Goal: Information Seeking & Learning: Learn about a topic

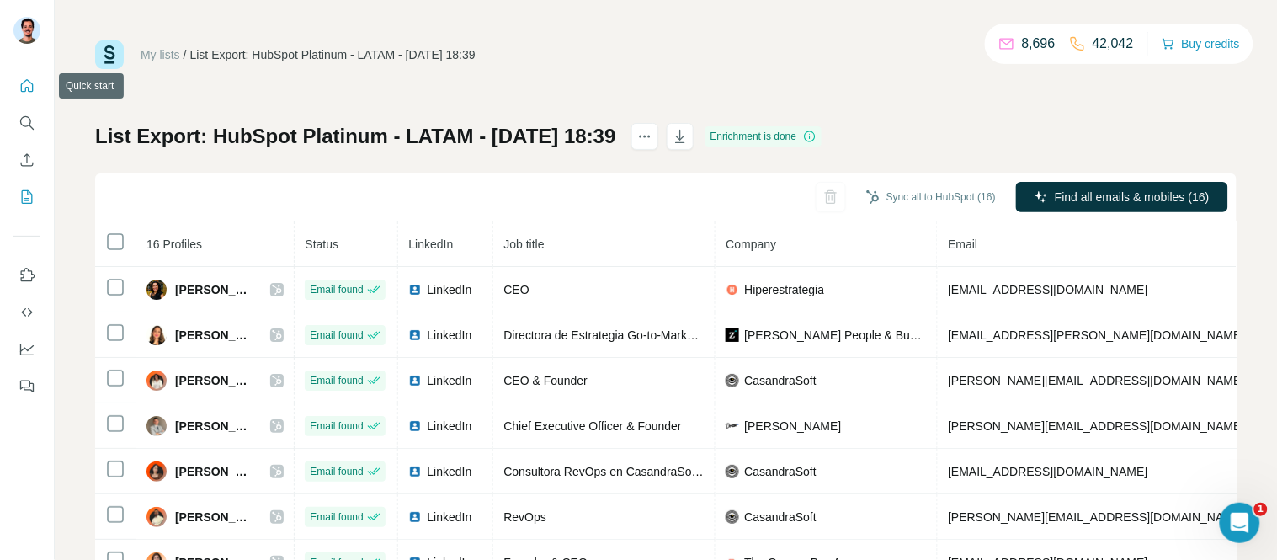
click at [32, 88] on icon "Quick start" at bounding box center [27, 85] width 13 height 13
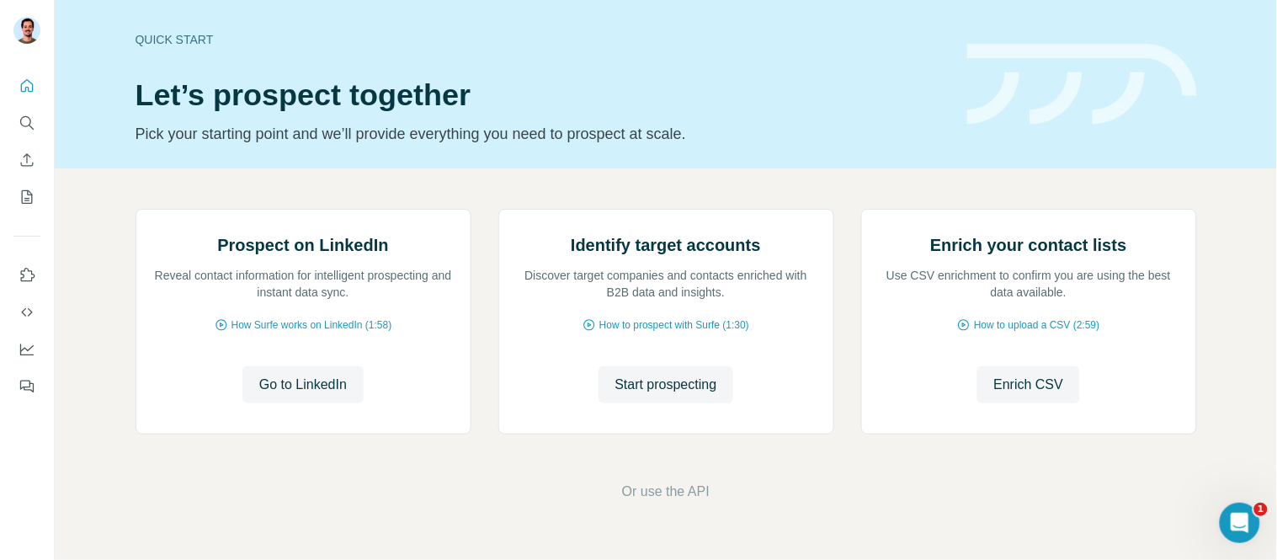
drag, startPoint x: 1101, startPoint y: 133, endPoint x: 1056, endPoint y: 141, distance: 46.1
click at [1103, 133] on header "Quick start Let’s prospect together Pick your starting point and we’ll provide …" at bounding box center [666, 84] width 1061 height 123
click at [24, 121] on icon "Search" at bounding box center [27, 122] width 17 height 17
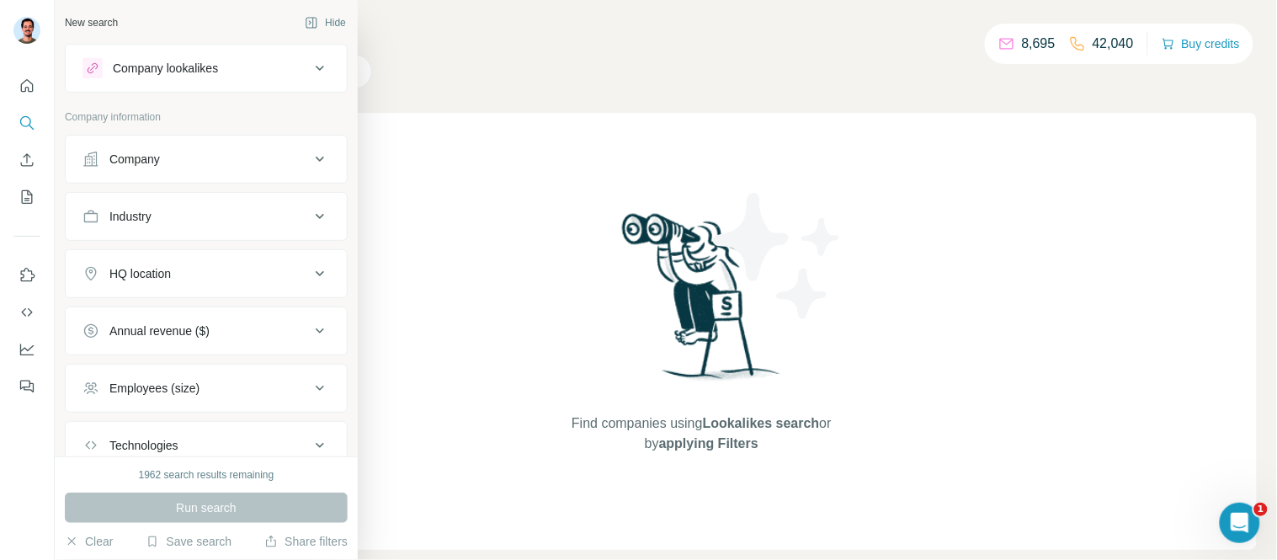
click at [138, 77] on div "Company lookalikes" at bounding box center [195, 68] width 227 height 20
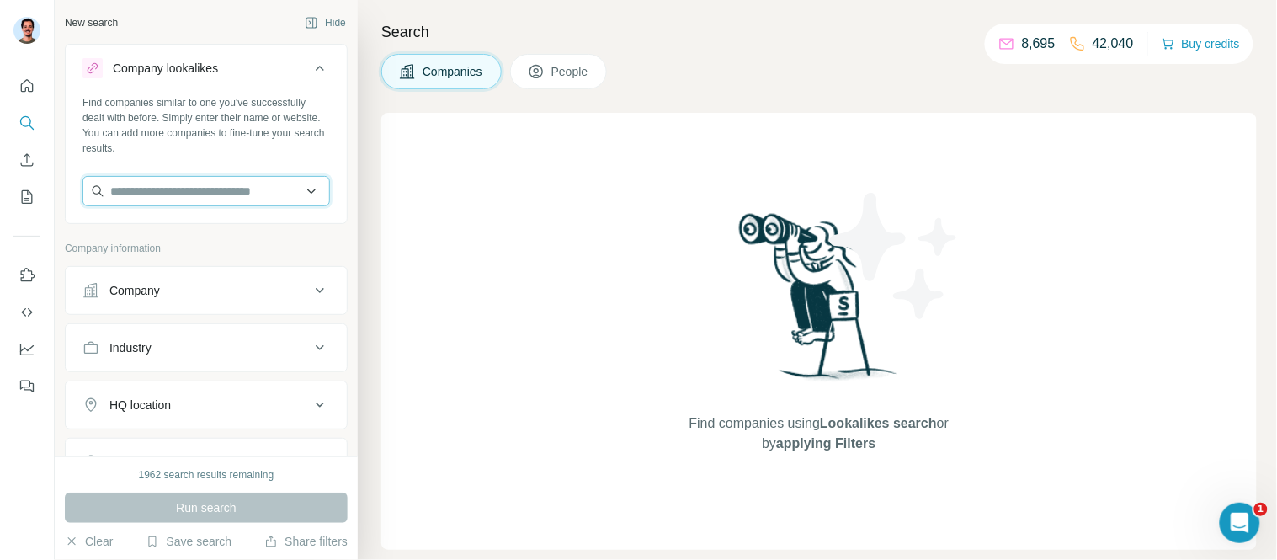
click at [181, 185] on input "text" at bounding box center [205, 191] width 247 height 30
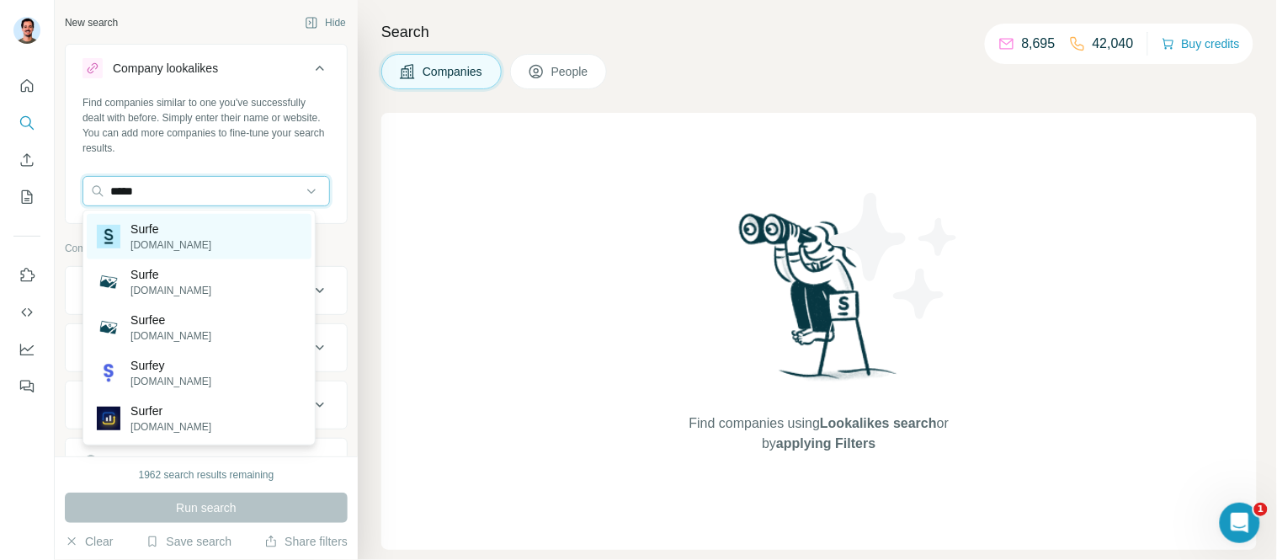
type input "*****"
click at [152, 228] on p "Surfe" at bounding box center [170, 229] width 81 height 17
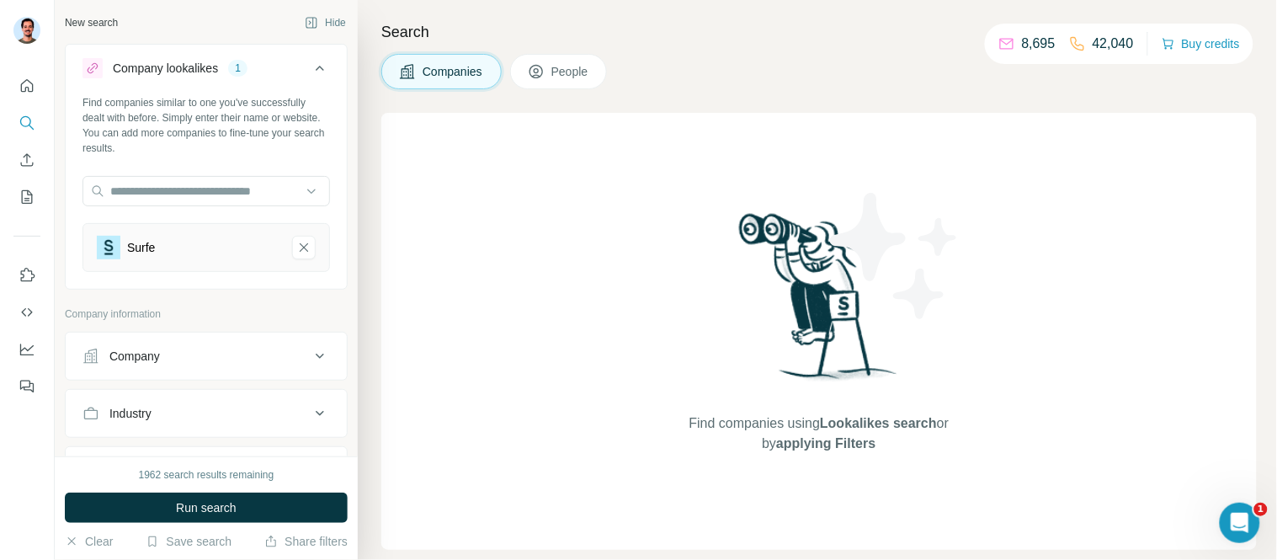
scroll to position [280, 0]
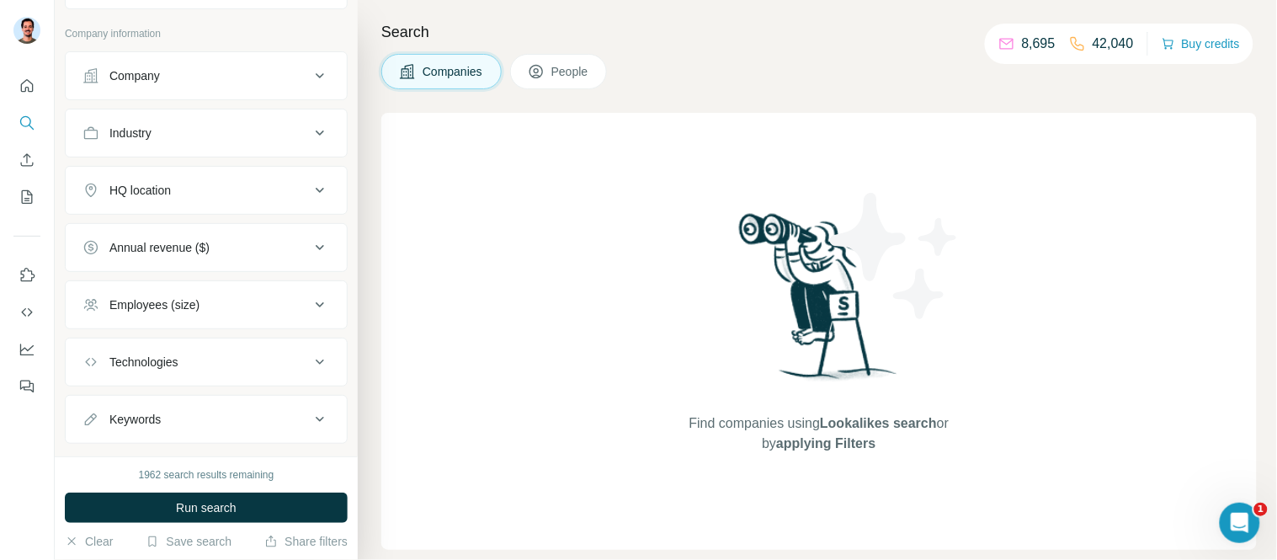
click at [222, 200] on button "HQ location" at bounding box center [206, 190] width 281 height 40
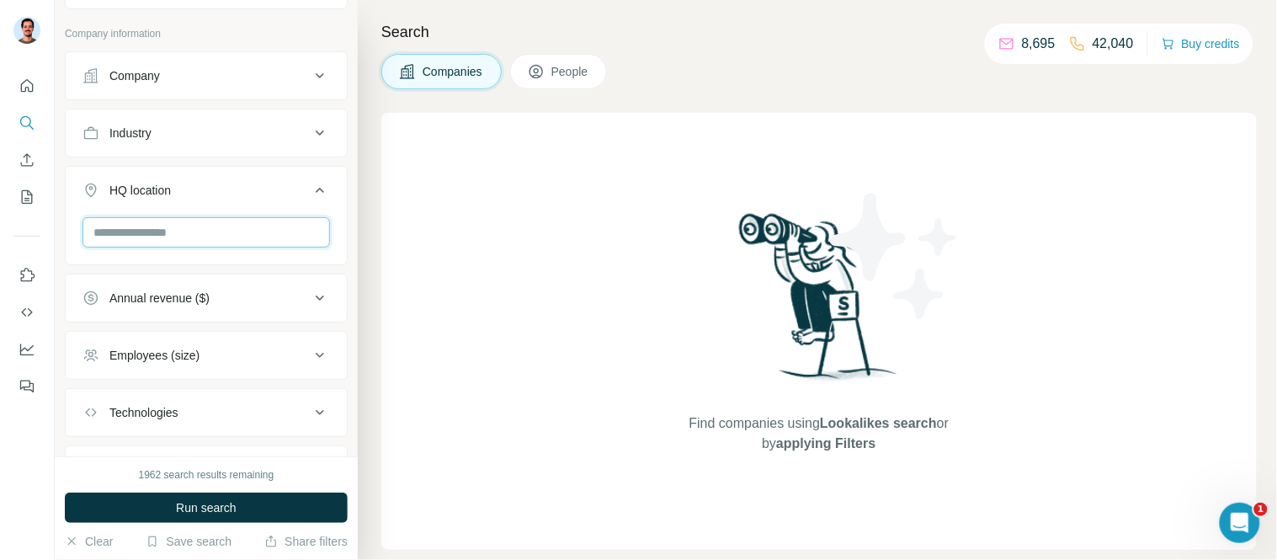
click at [178, 231] on input "text" at bounding box center [205, 232] width 247 height 30
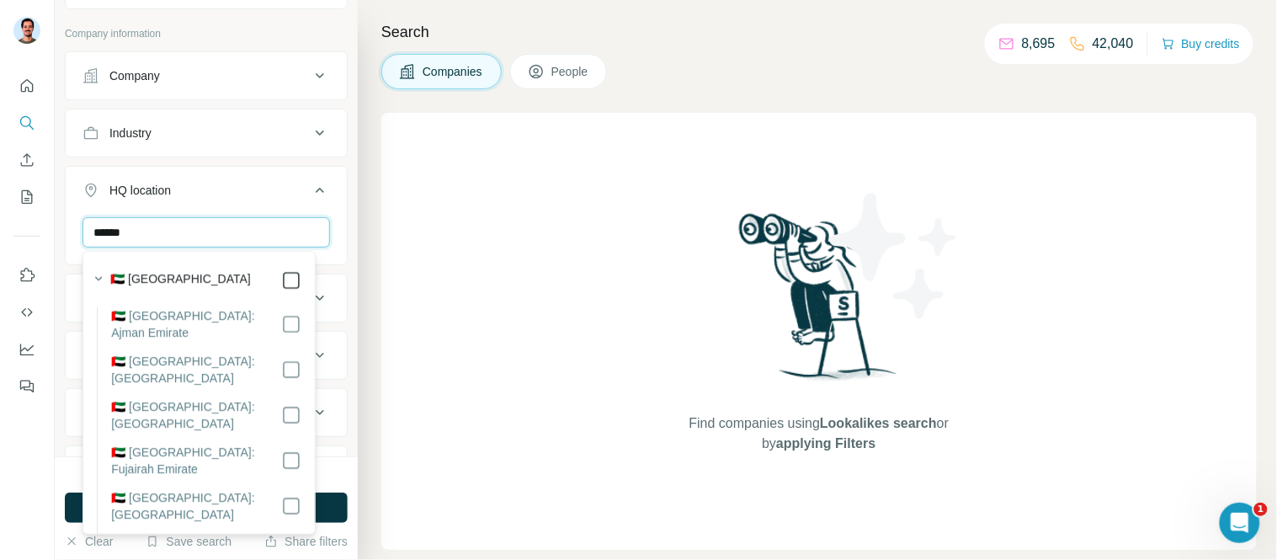
type input "******"
click at [98, 279] on icon "button" at bounding box center [98, 278] width 17 height 17
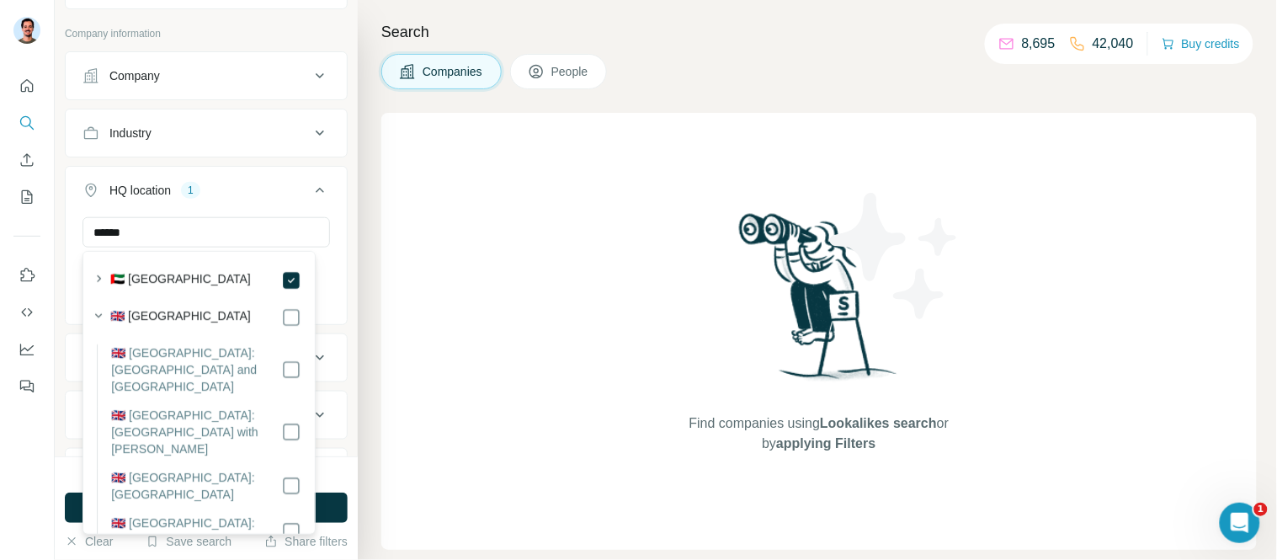
click at [61, 236] on div "New search Hide Company lookalikes 1 Find companies similar to one you've succe…" at bounding box center [206, 228] width 303 height 456
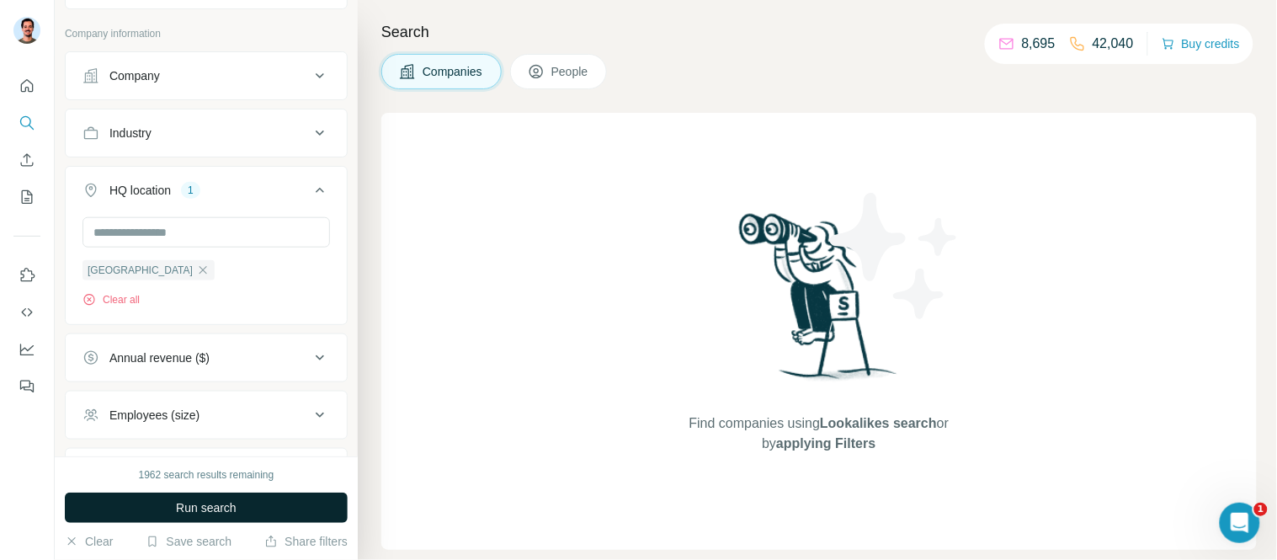
click at [195, 502] on span "Run search" at bounding box center [206, 507] width 61 height 17
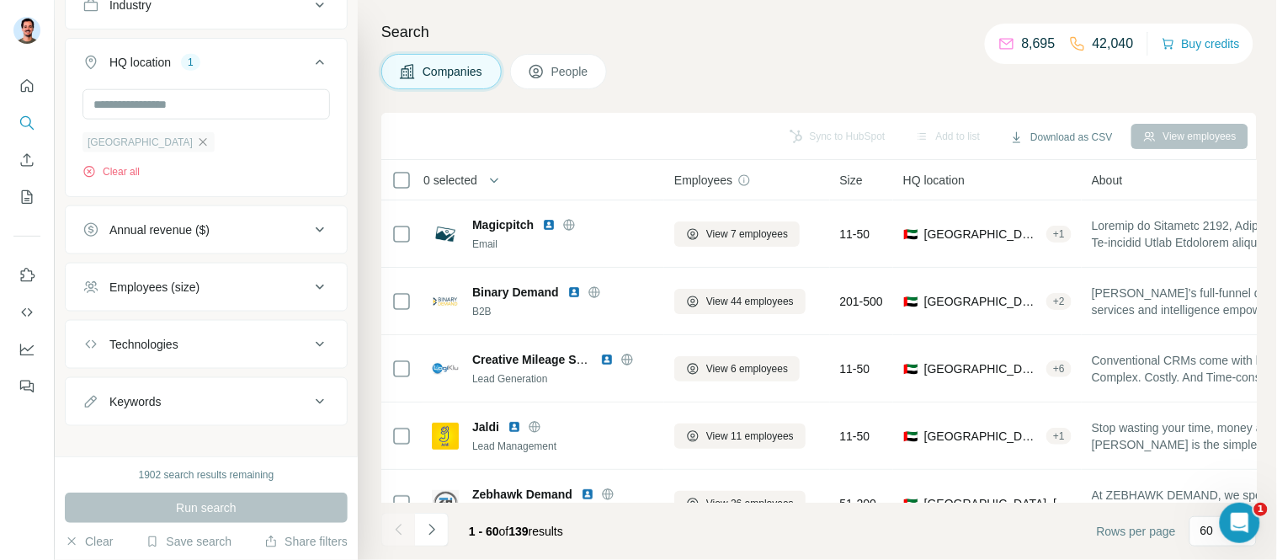
scroll to position [427, 0]
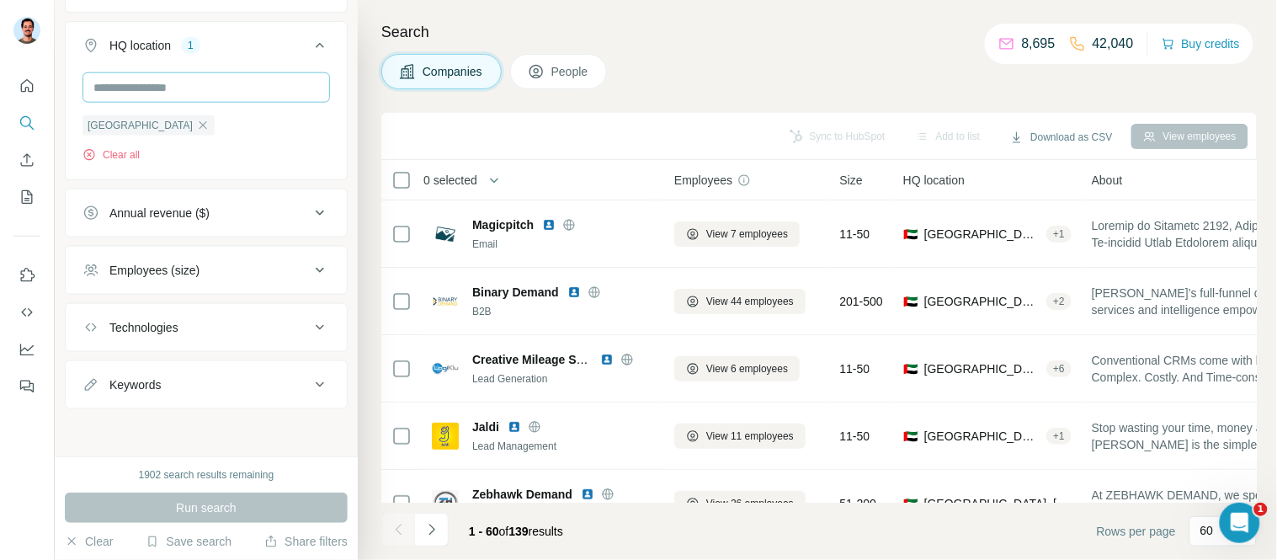
click at [200, 123] on icon "button" at bounding box center [203, 125] width 8 height 8
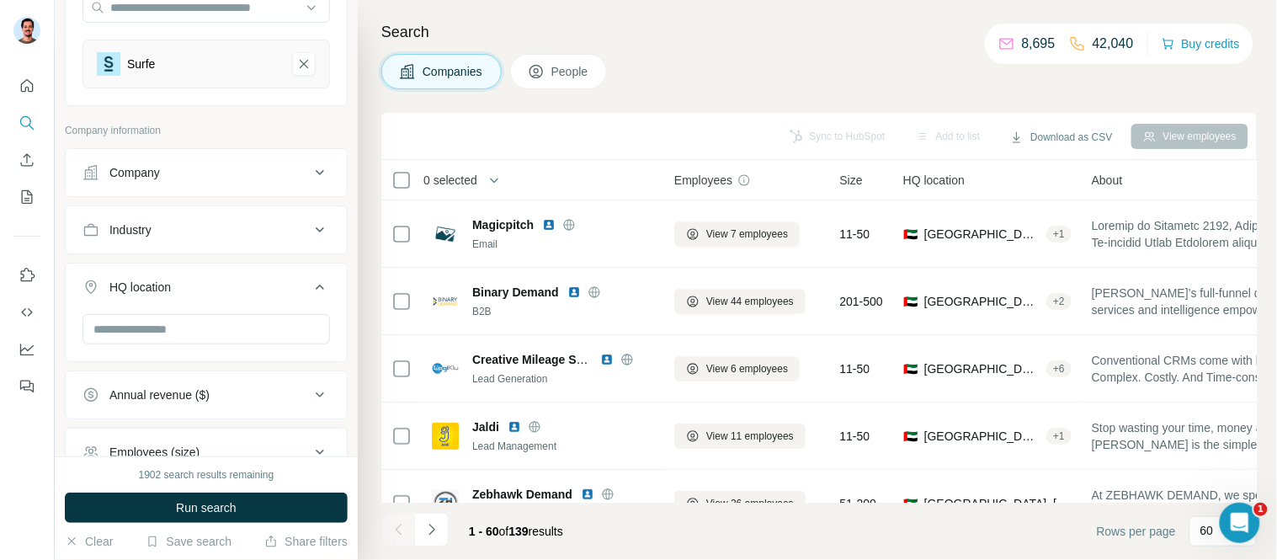
scroll to position [86, 0]
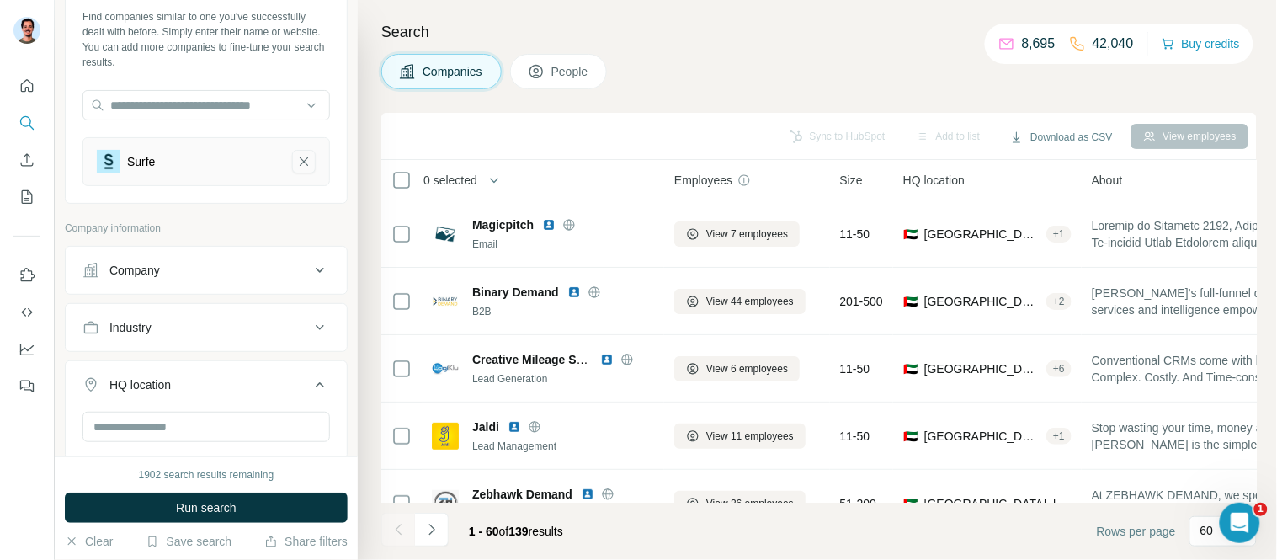
click at [299, 168] on button "Surfe-remove-button" at bounding box center [304, 162] width 24 height 24
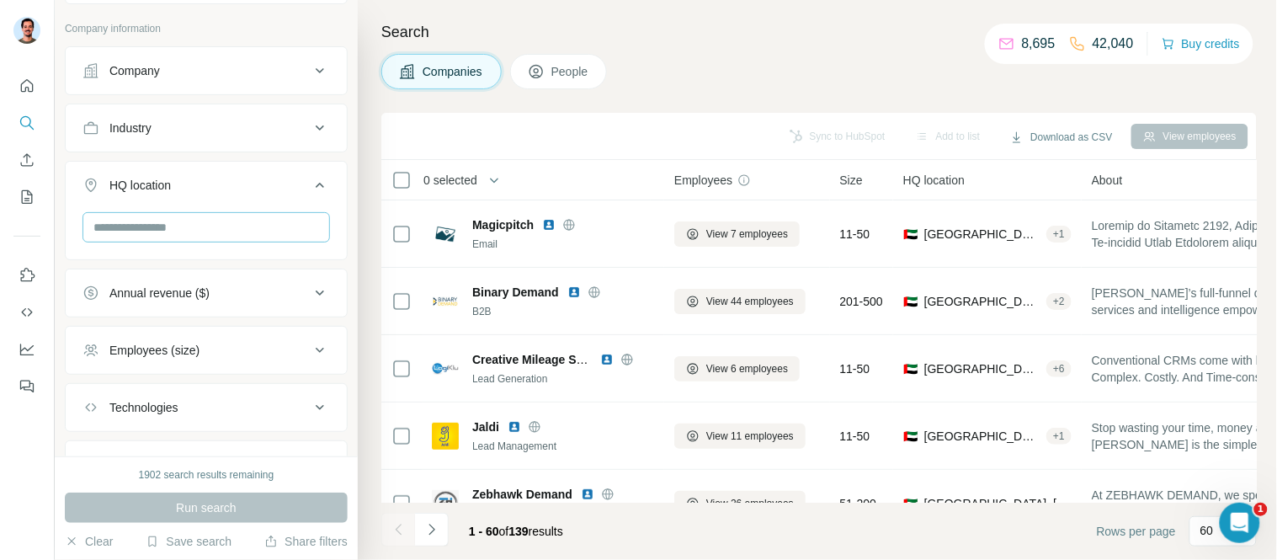
scroll to position [300, 0]
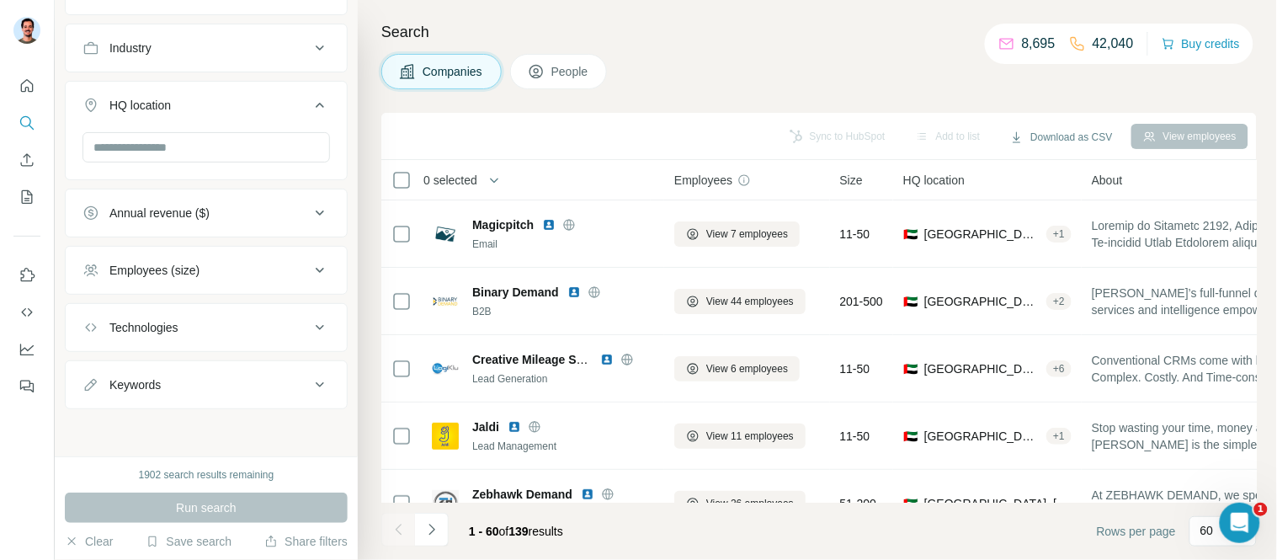
click at [215, 311] on button "Technologies" at bounding box center [206, 327] width 281 height 40
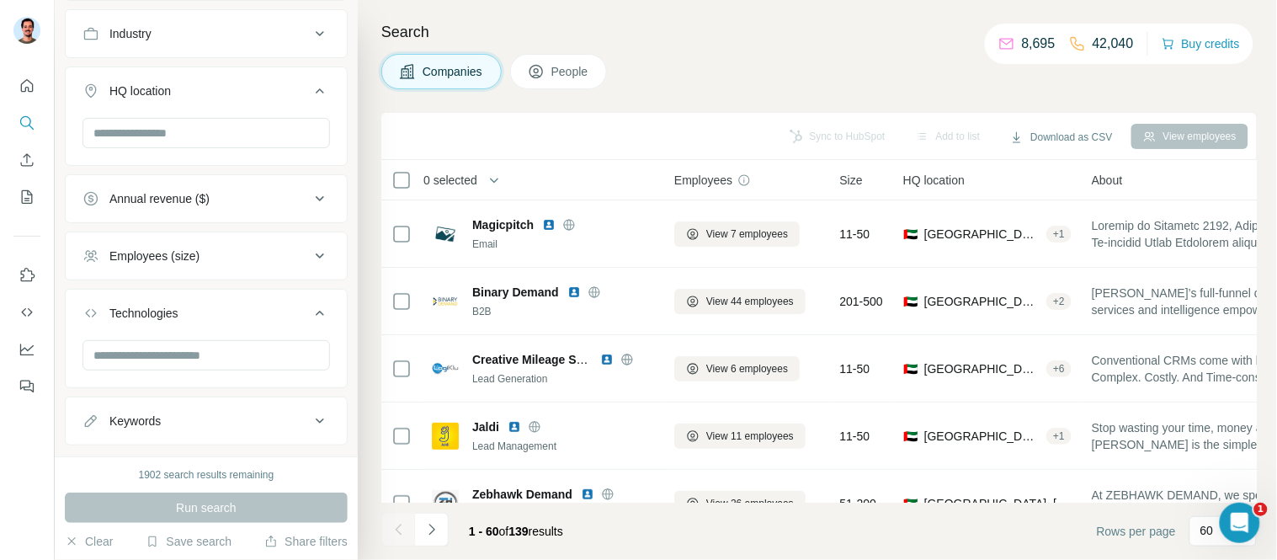
scroll to position [351, 0]
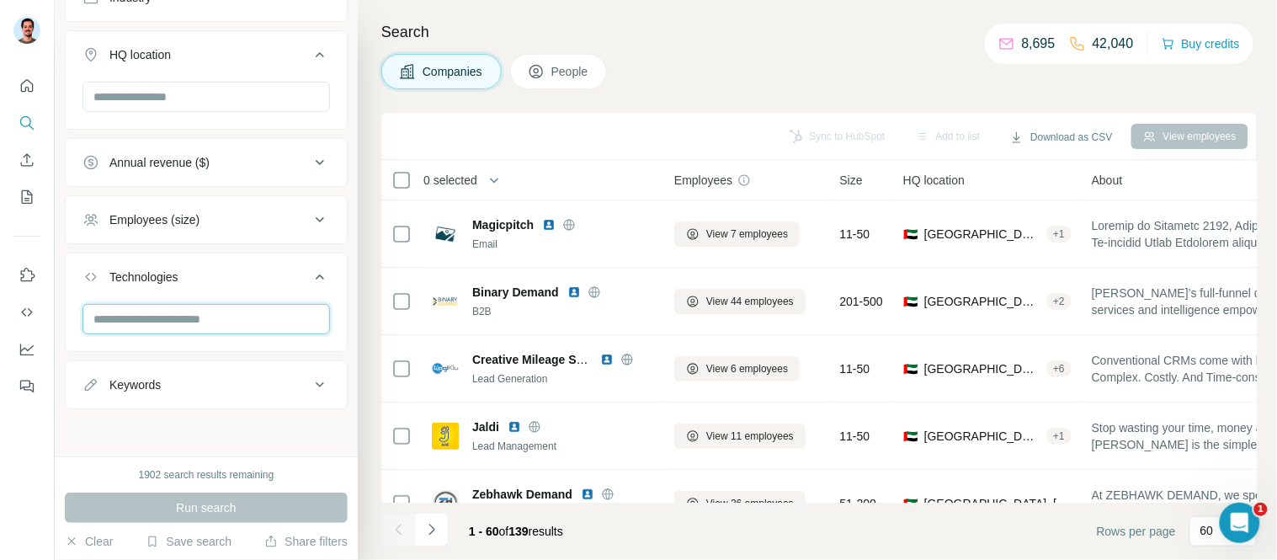
click at [182, 322] on input "text" at bounding box center [205, 319] width 247 height 30
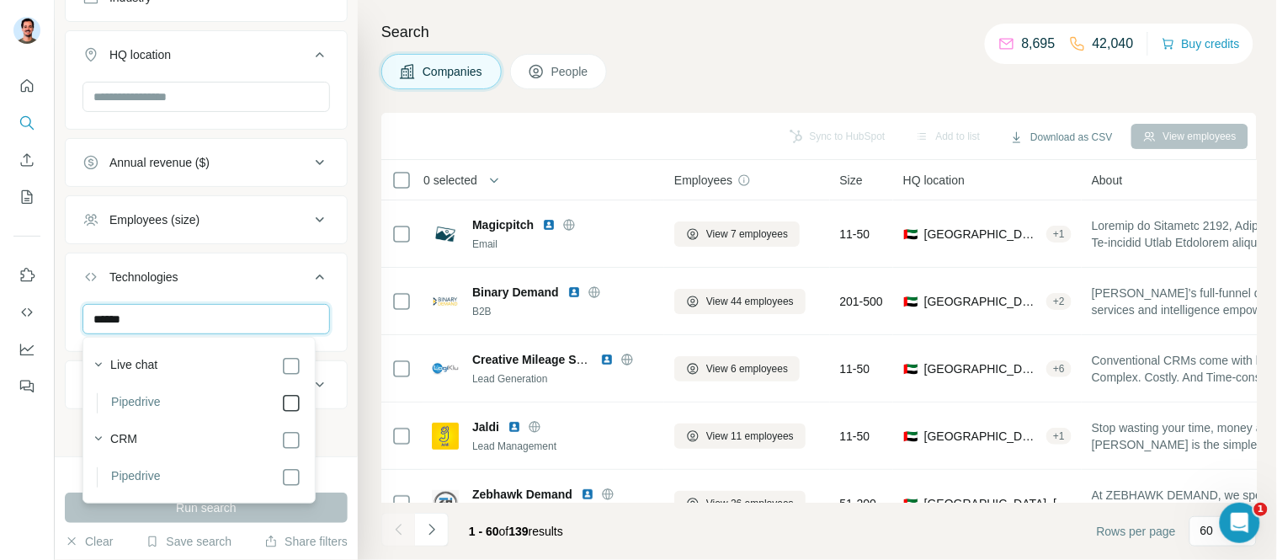
type input "******"
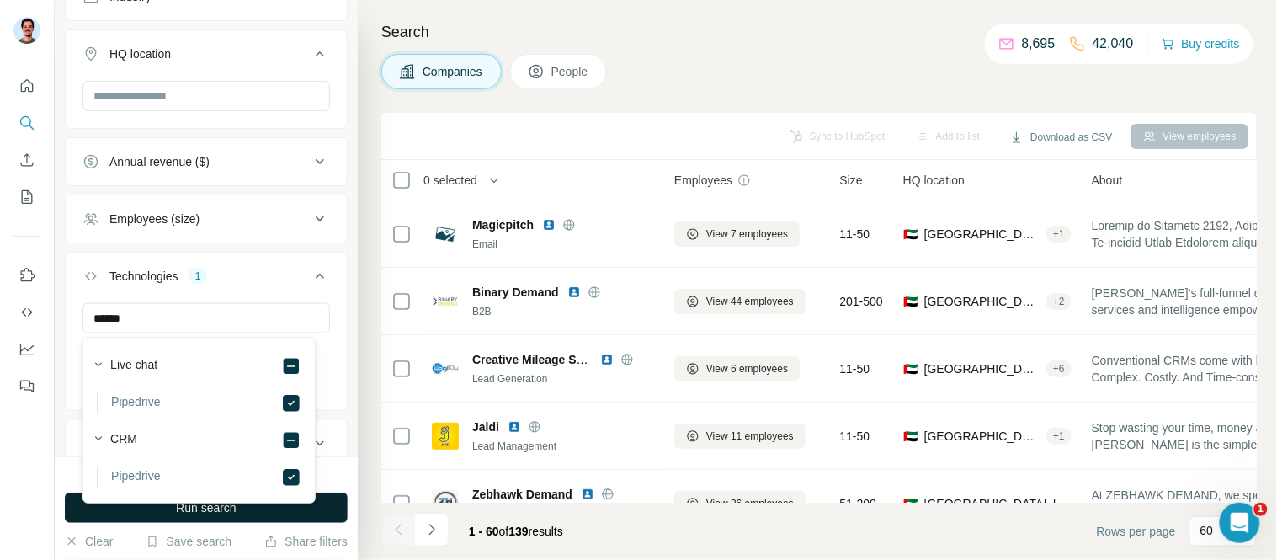
click at [220, 510] on span "Run search" at bounding box center [206, 507] width 61 height 17
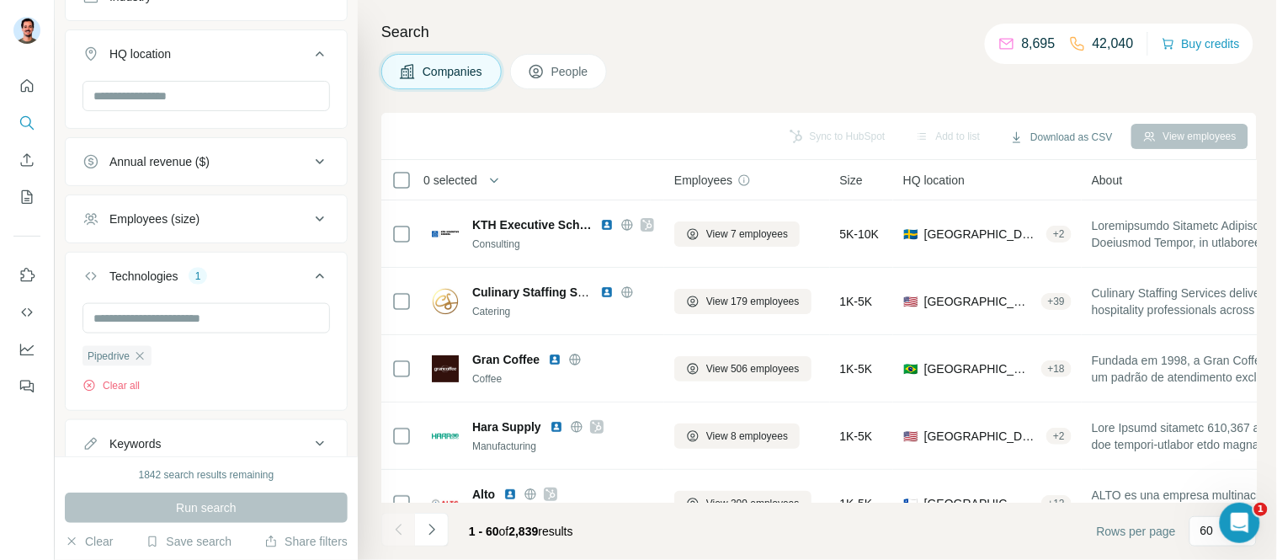
click at [86, 282] on icon at bounding box center [90, 276] width 17 height 17
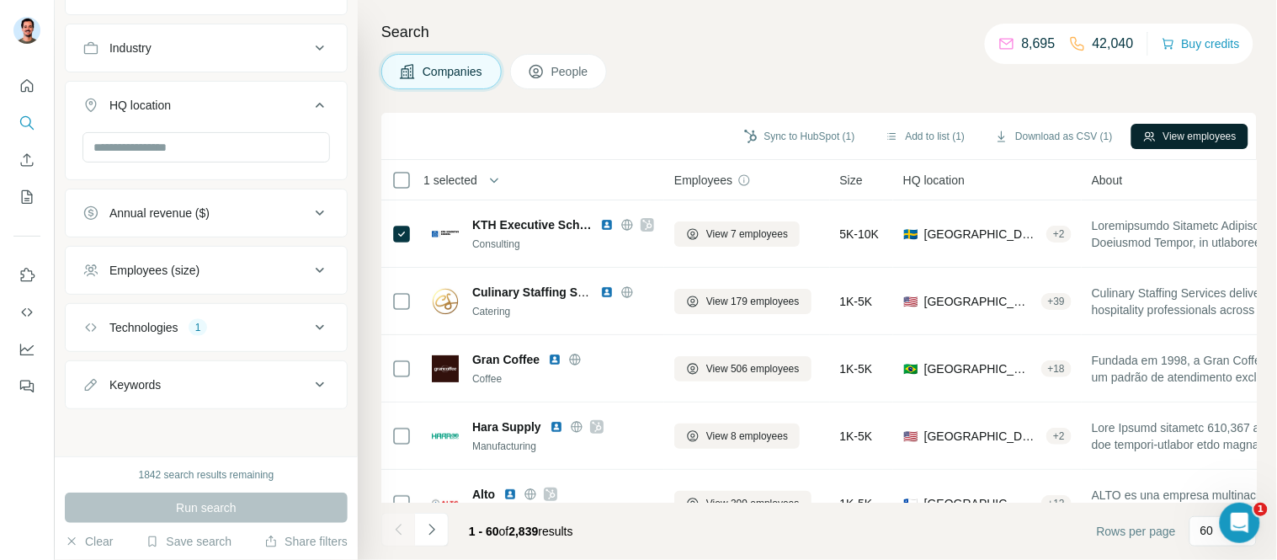
click at [1170, 138] on button "View employees" at bounding box center [1189, 136] width 117 height 25
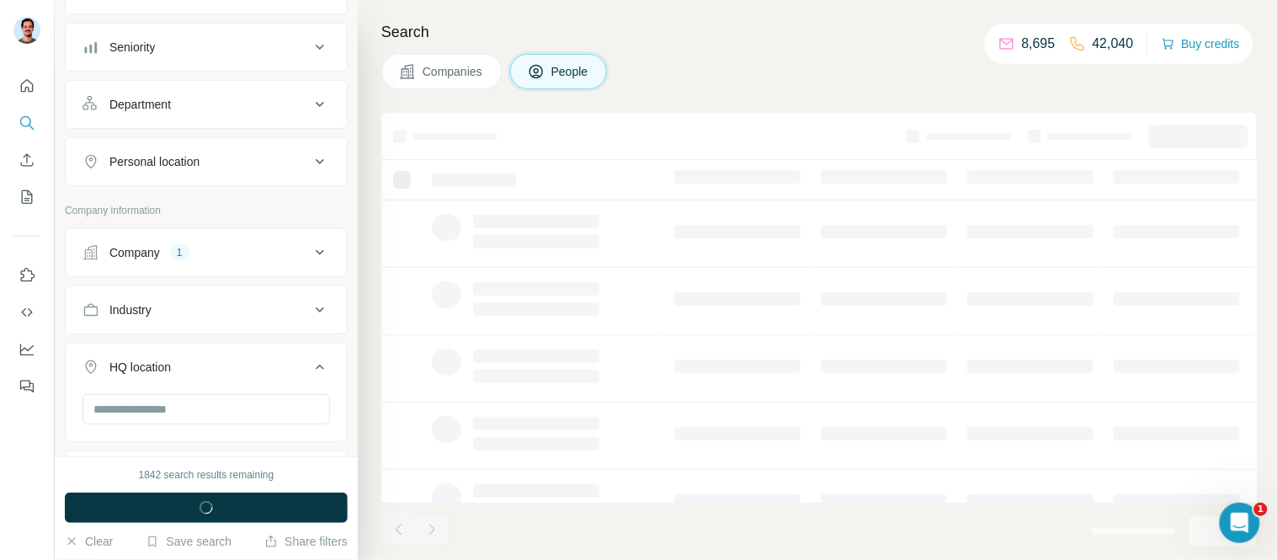
scroll to position [564, 0]
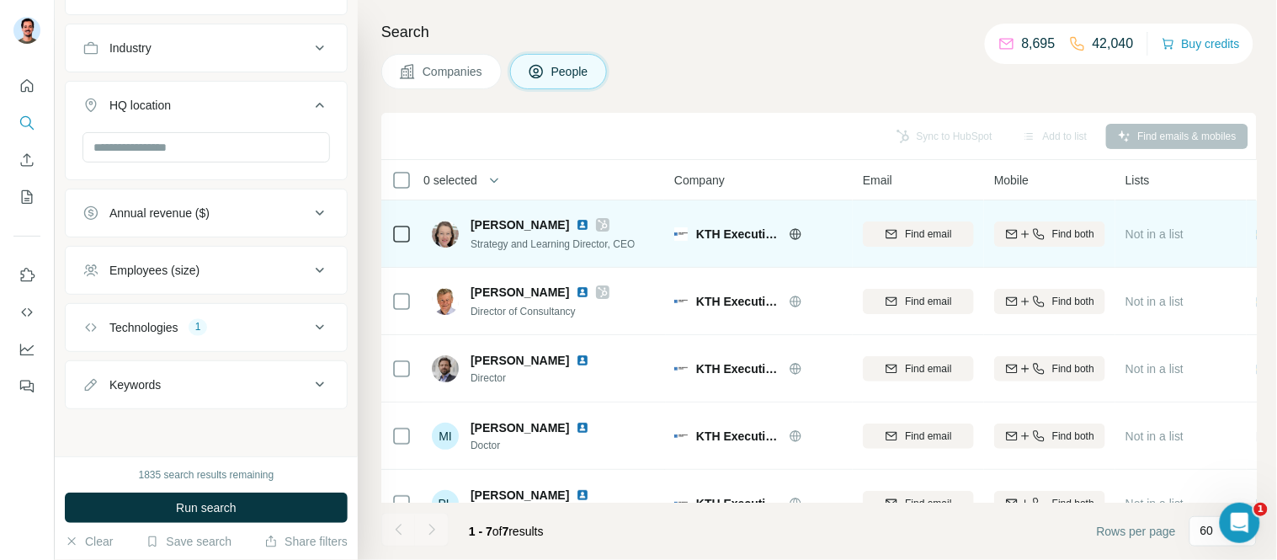
click at [576, 224] on img at bounding box center [582, 224] width 13 height 13
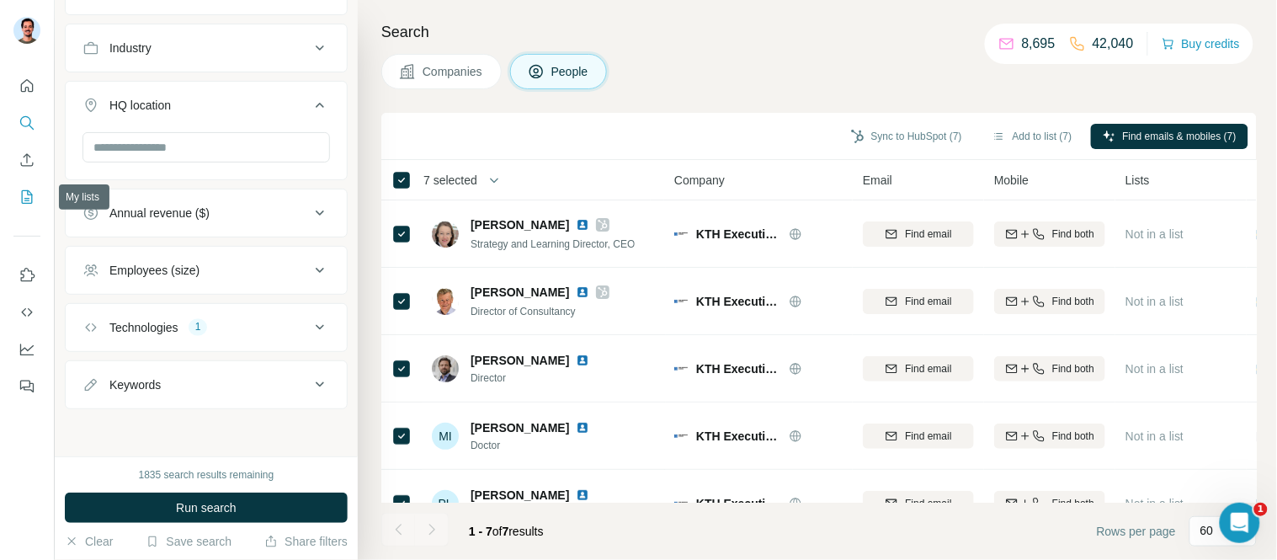
click at [32, 197] on icon "My lists" at bounding box center [27, 197] width 17 height 17
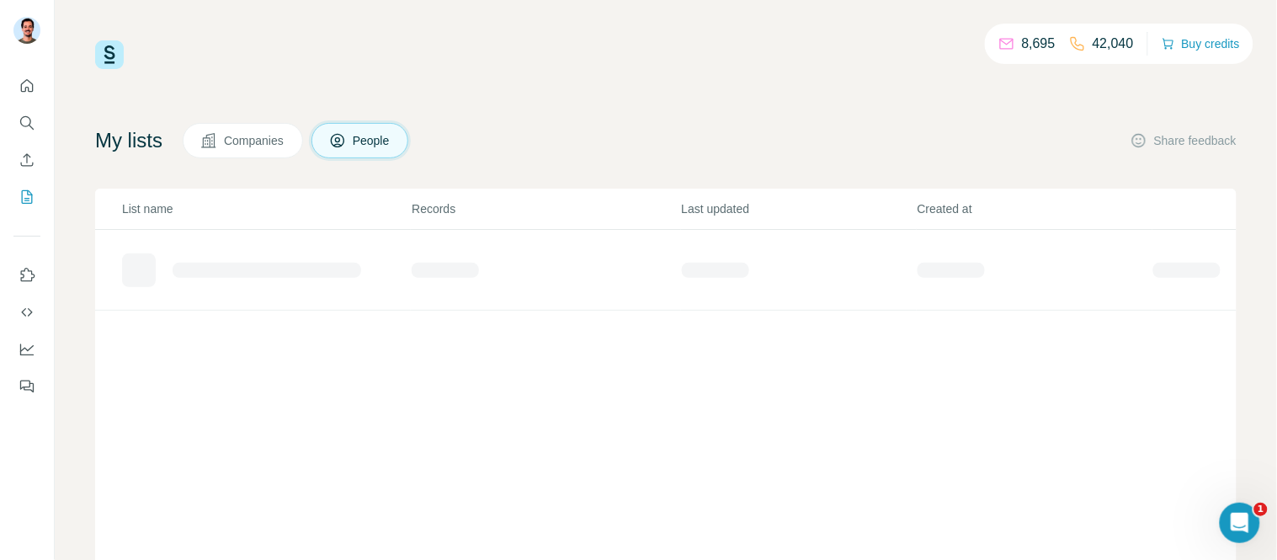
click at [267, 137] on span "Companies" at bounding box center [254, 140] width 61 height 17
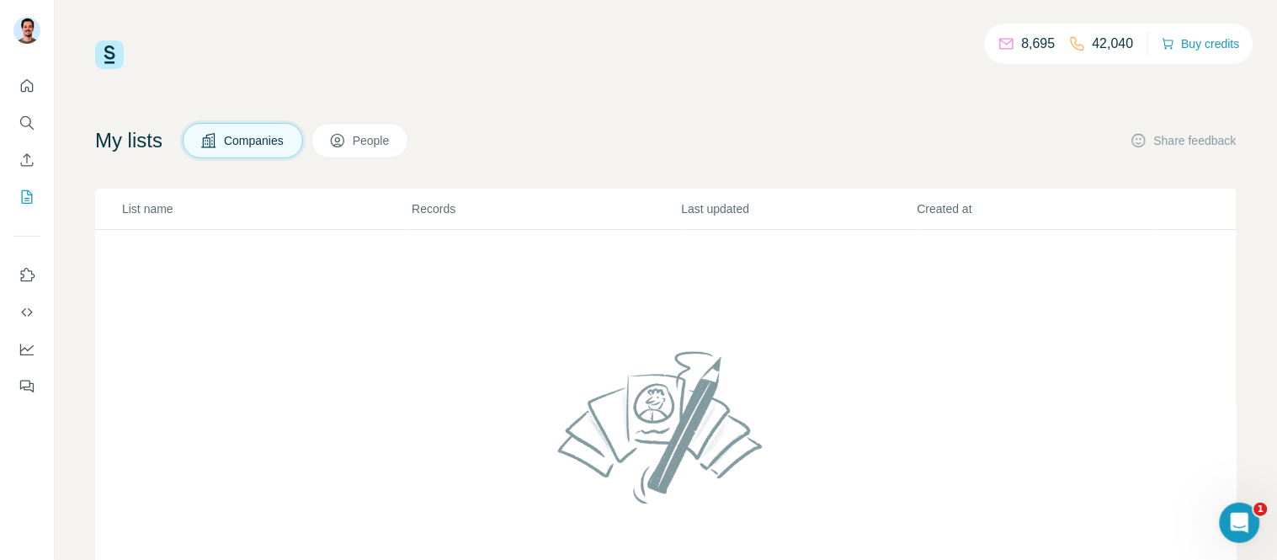
click at [375, 133] on span "People" at bounding box center [372, 140] width 39 height 17
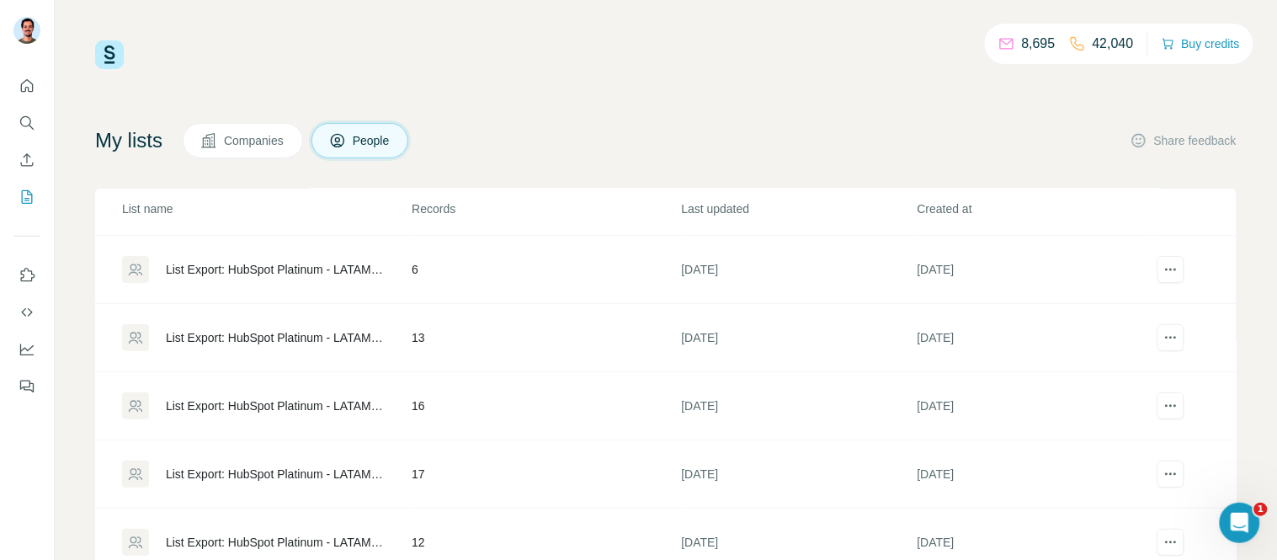
scroll to position [93, 0]
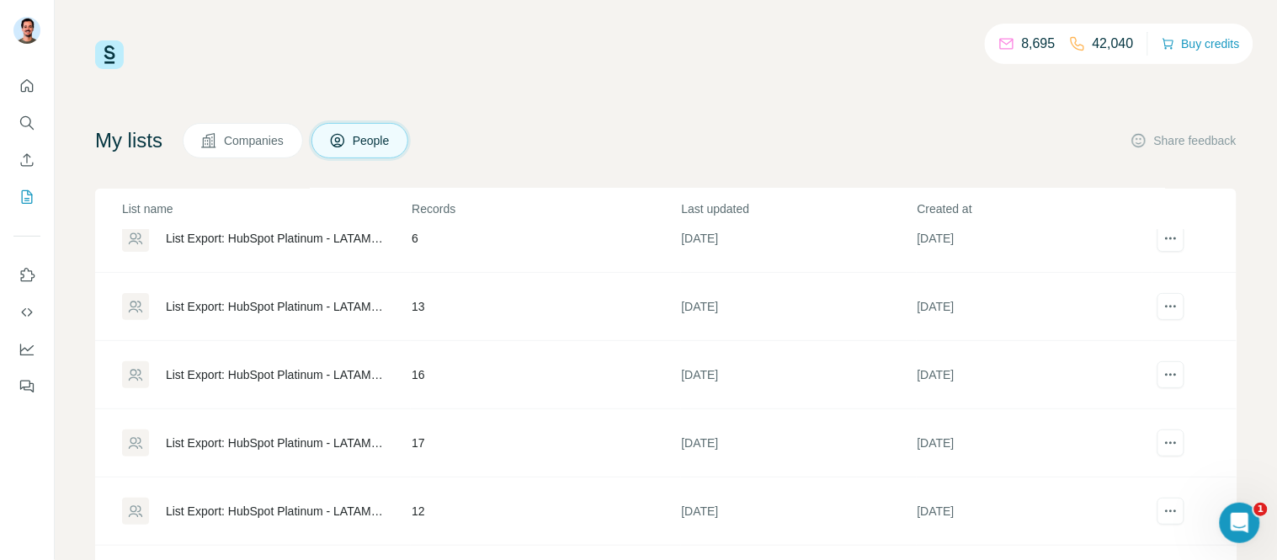
click at [318, 367] on div "List Export: HubSpot Platinum - LATAM - [DATE] 18:39" at bounding box center [274, 374] width 217 height 17
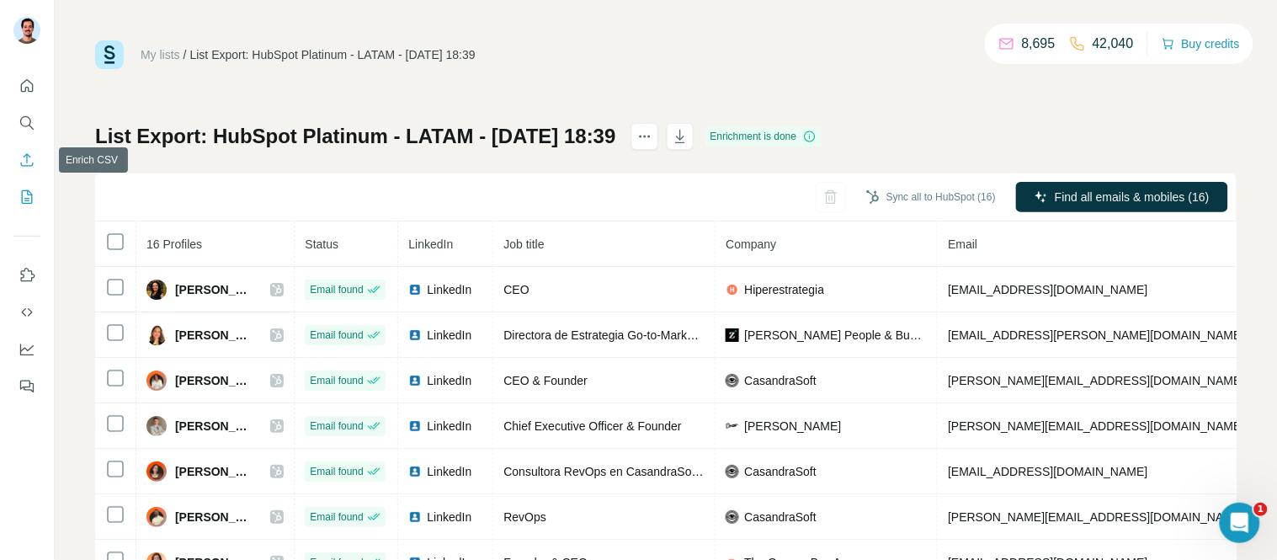
click at [28, 157] on icon "Enrich CSV" at bounding box center [27, 160] width 17 height 17
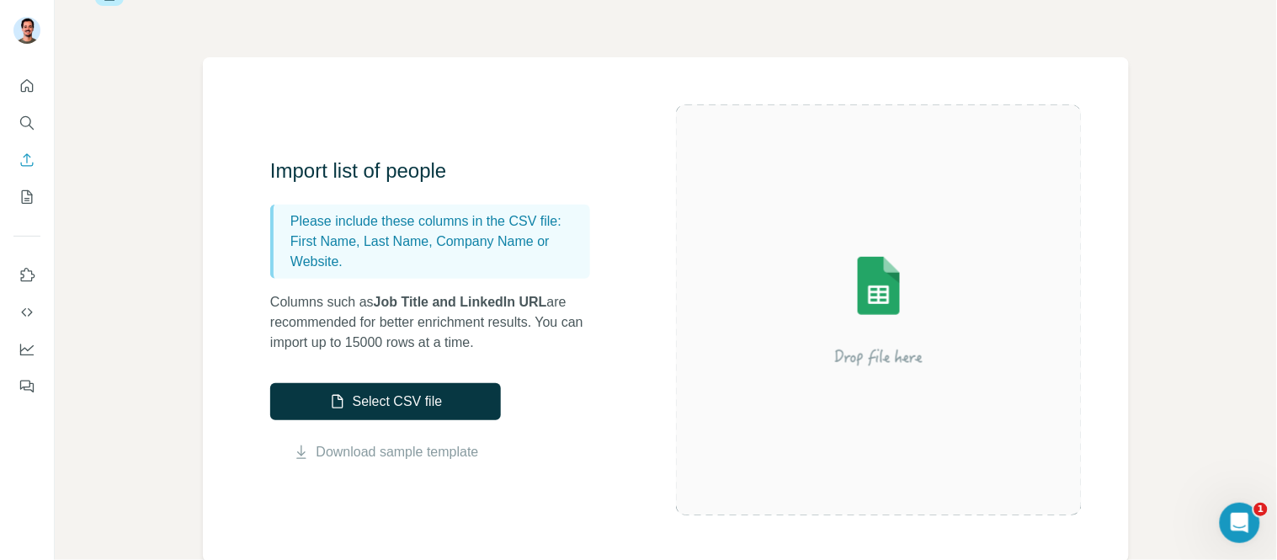
scroll to position [93, 0]
